Goal: Task Accomplishment & Management: Use online tool/utility

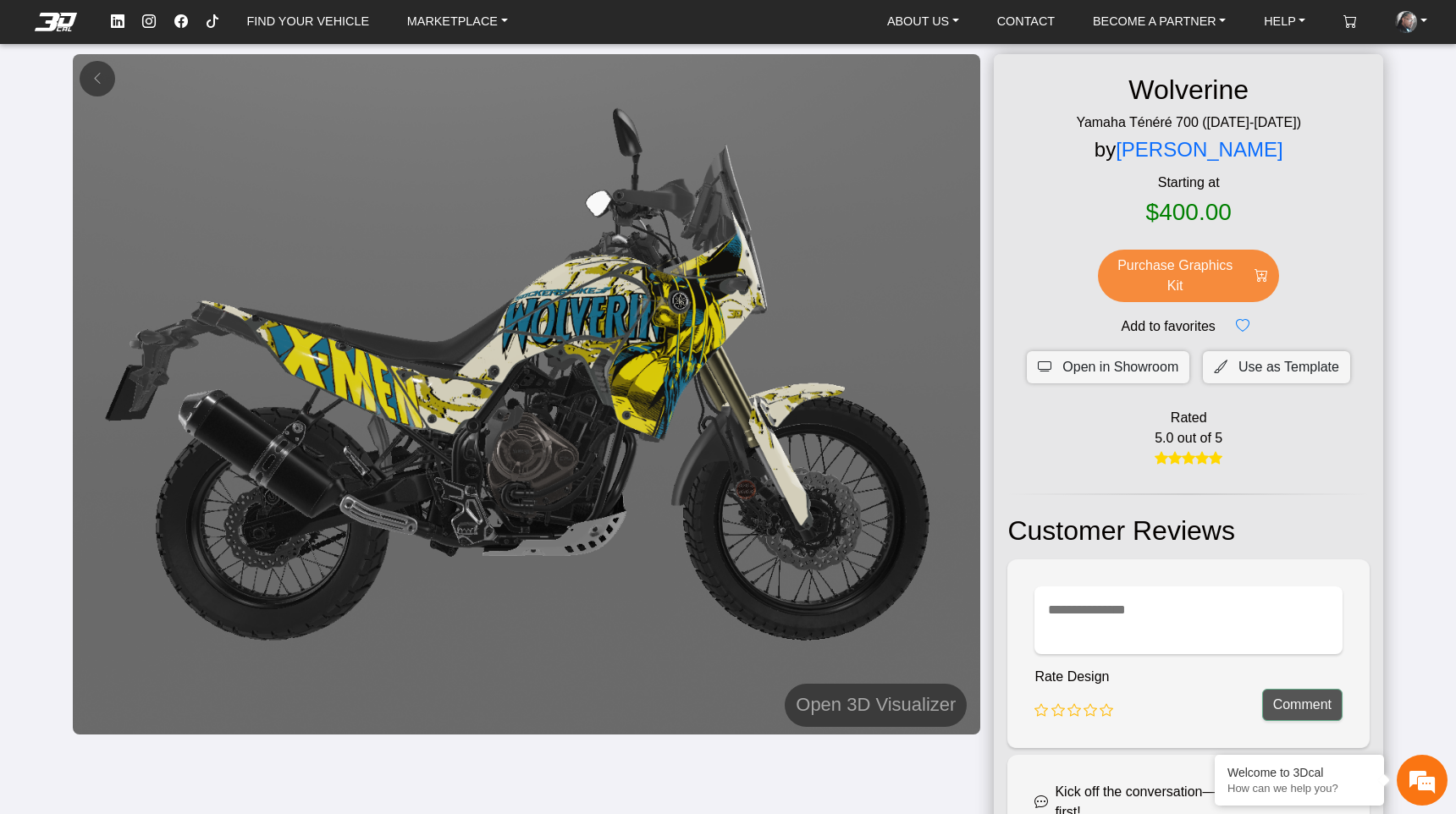
click at [52, 24] on em at bounding box center [56, 22] width 68 height 19
